Goal: Information Seeking & Learning: Learn about a topic

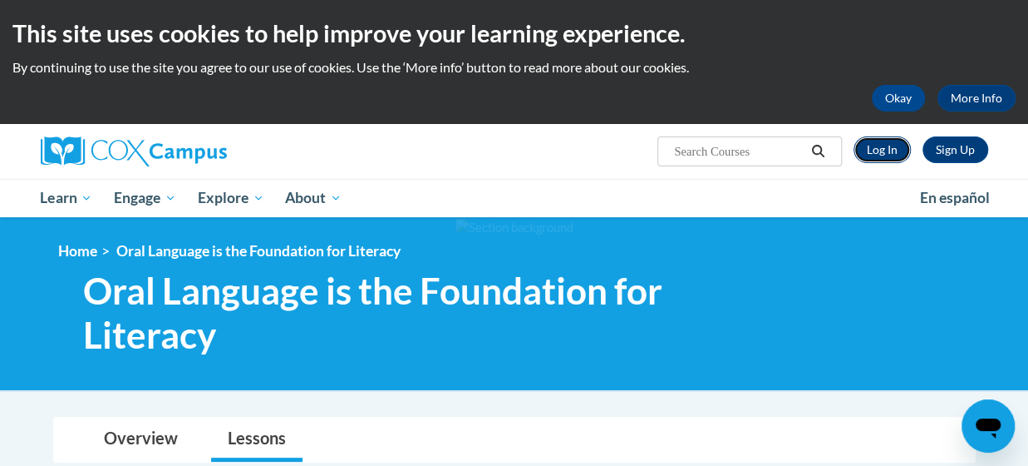
click at [876, 149] on link "Log In" at bounding box center [882, 149] width 57 height 27
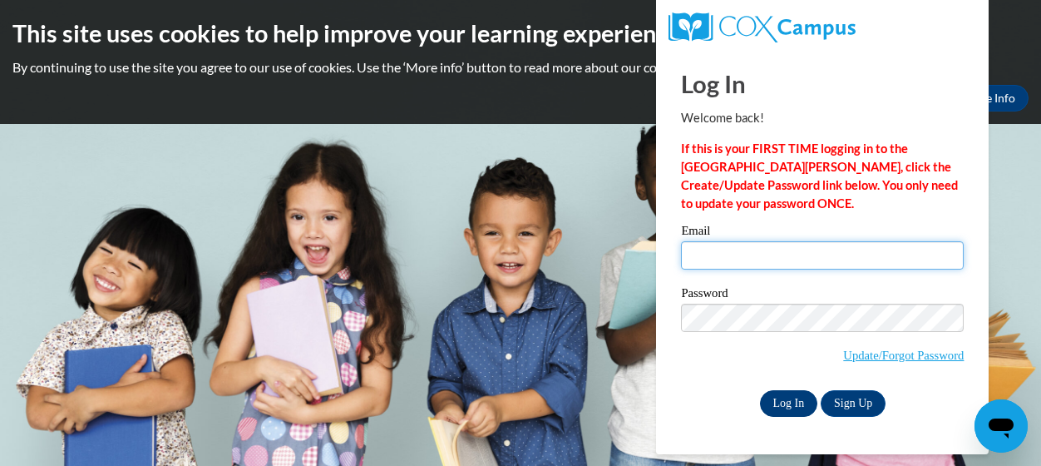
type input "tolbert.anita.e@muscogee.k12.ga.us"
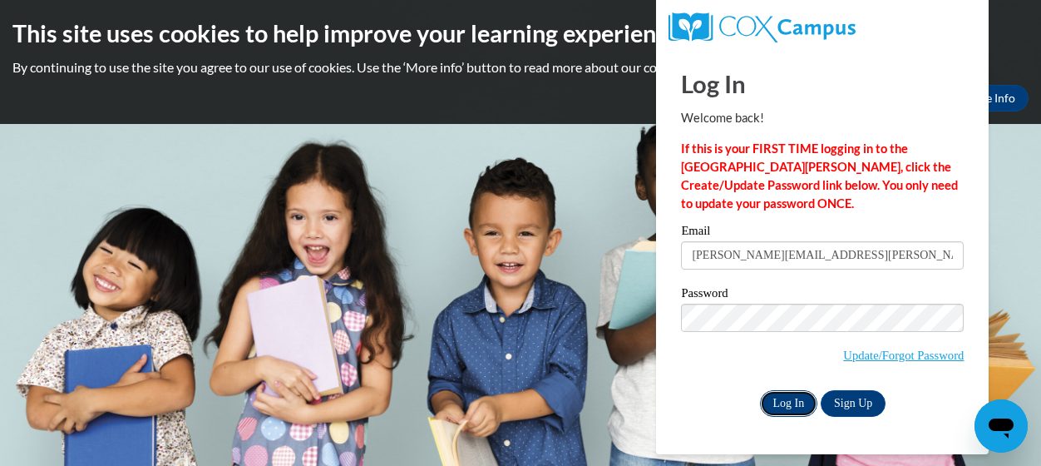
click at [777, 400] on input "Log In" at bounding box center [789, 403] width 58 height 27
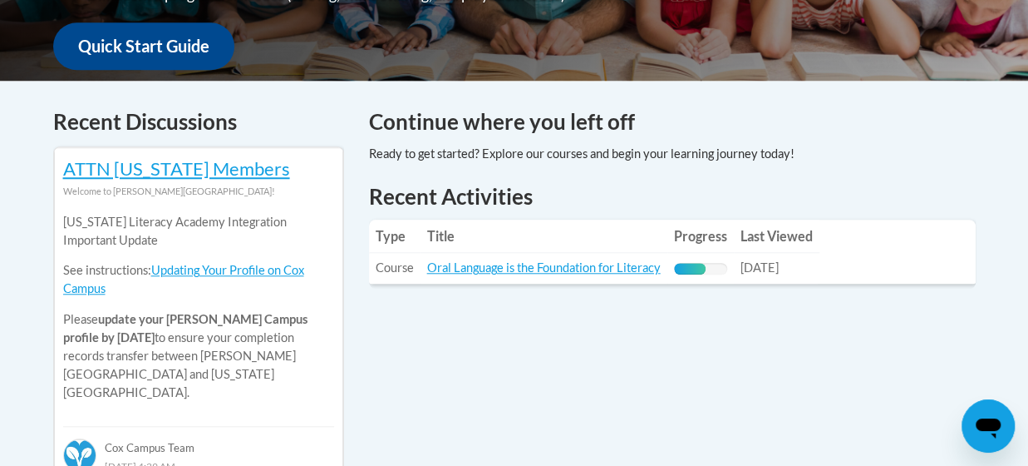
scroll to position [627, 0]
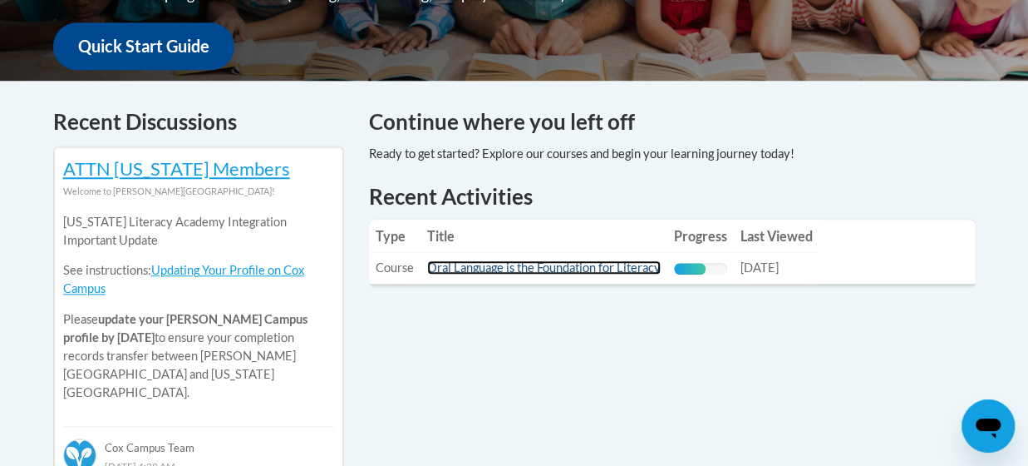
click at [554, 272] on link "Oral Language is the Foundation for Literacy" at bounding box center [544, 267] width 234 height 14
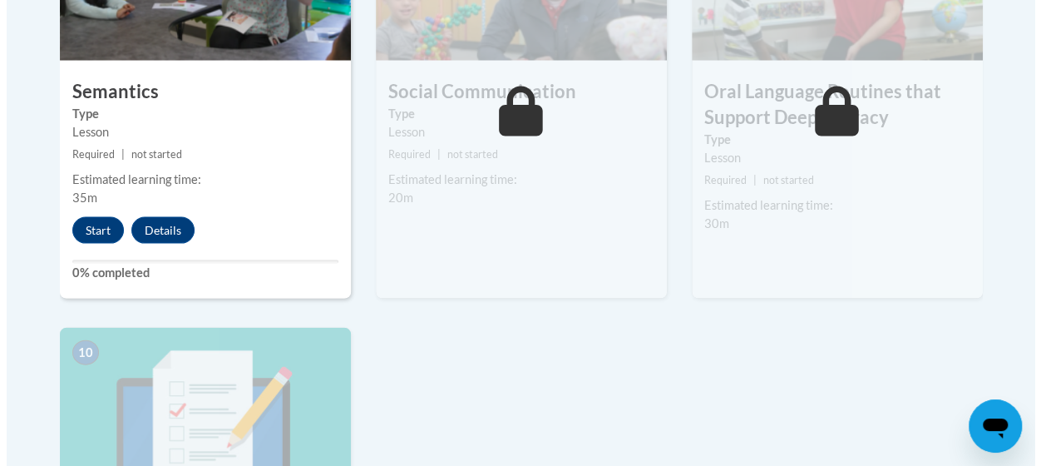
scroll to position [1609, 0]
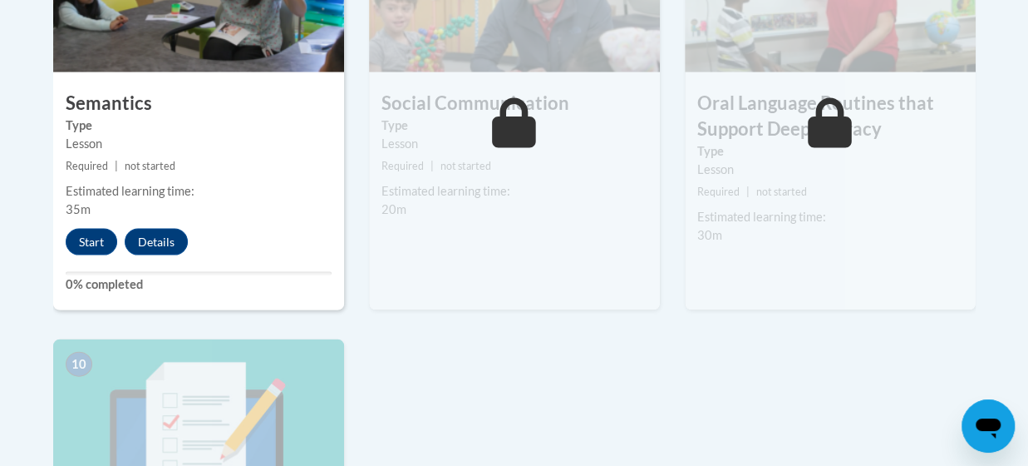
click at [95, 238] on button "Start" at bounding box center [92, 242] width 52 height 27
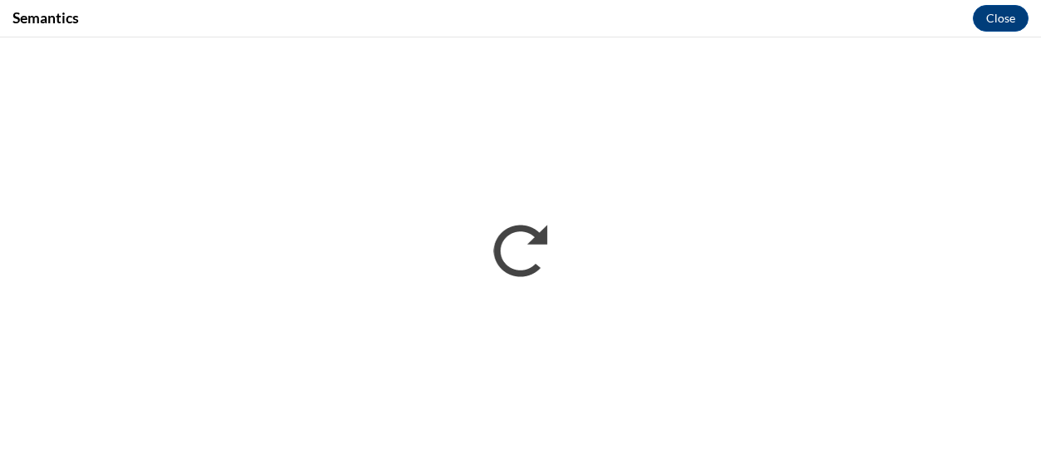
scroll to position [0, 0]
